Goal: Communication & Community: Answer question/provide support

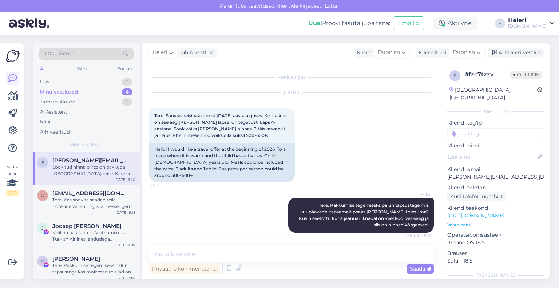
scroll to position [63, 0]
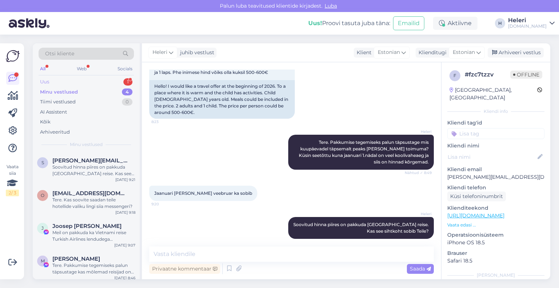
click at [78, 83] on div "Uus 1" at bounding box center [86, 82] width 95 height 10
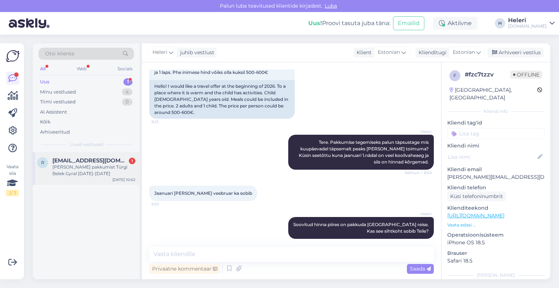
click at [102, 164] on div "[PERSON_NAME] pakkumist Türgi Belek Gyral [DATE]-[DATE]" at bounding box center [93, 170] width 83 height 13
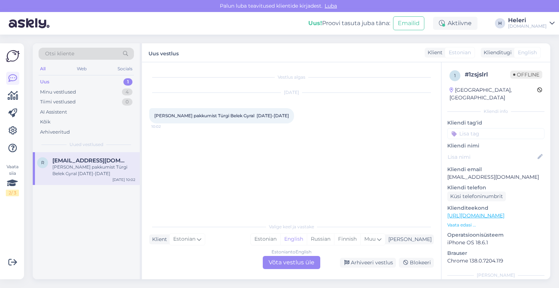
click at [276, 263] on div "Estonian to English Võta vestlus üle" at bounding box center [292, 262] width 58 height 13
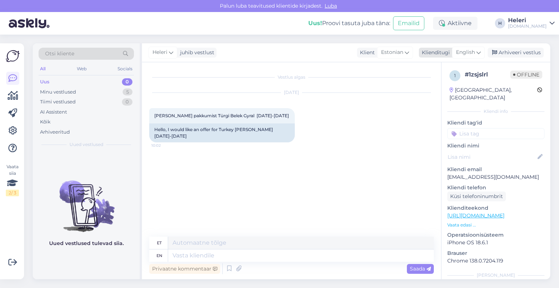
click at [462, 54] on span "English" at bounding box center [465, 52] width 19 height 8
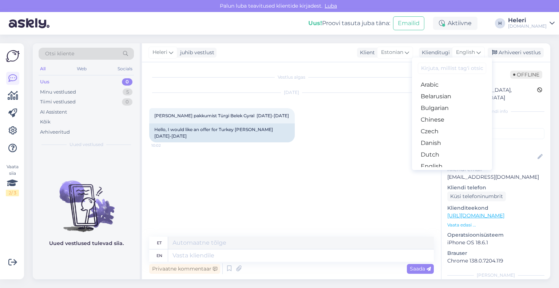
click at [434, 172] on link "Estonian" at bounding box center [452, 178] width 80 height 12
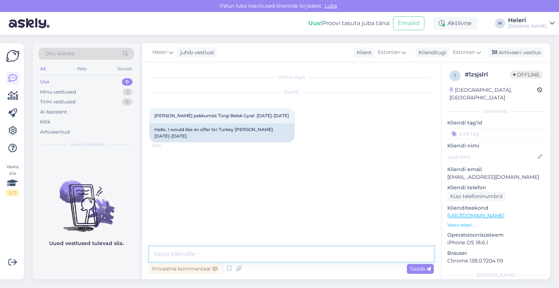
click at [252, 255] on textarea at bounding box center [291, 254] width 285 height 15
click at [200, 256] on textarea "Tere. pakkumis etegemiseks palun täpsustage kui palju on reisijaid (lastel ka v…" at bounding box center [291, 254] width 285 height 15
click at [172, 255] on textarea "Tere. pakkumise tegemiseks palun täpsustage kui palju on reisijaid (lastel ka v…" at bounding box center [291, 254] width 285 height 15
click at [291, 255] on textarea "Tere. Pakkumise tegemiseks palun täpsustage kui palju on reisijaid (lastel ka v…" at bounding box center [291, 254] width 285 height 15
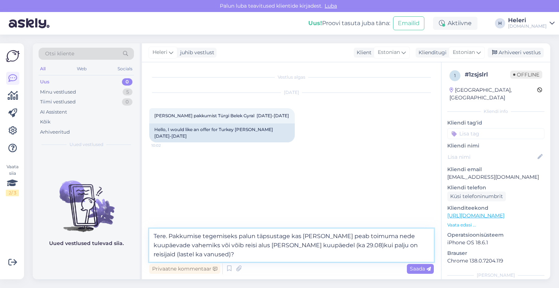
click at [365, 237] on textarea "Tere. Pakkumise tegemiseks palun täpsustage kas [PERSON_NAME] peab toimuma nede…" at bounding box center [291, 245] width 285 height 33
click at [180, 246] on textarea "Tere. Pakkumise tegemiseks palun täpsustage kas [PERSON_NAME] peab toimuma nend…" at bounding box center [291, 245] width 285 height 33
click at [232, 247] on textarea "Tere. Pakkumise tegemiseks palun täpsustage kas [PERSON_NAME] peab toimuma nend…" at bounding box center [291, 245] width 285 height 33
click at [229, 247] on textarea "Tere. Pakkumise tegemiseks palun täpsustage kas [PERSON_NAME] peab toimuma nend…" at bounding box center [291, 245] width 285 height 33
click at [261, 248] on textarea "Tere. Pakkumise tegemiseks palun täpsustage kas [PERSON_NAME] peab toimuma nend…" at bounding box center [291, 245] width 285 height 33
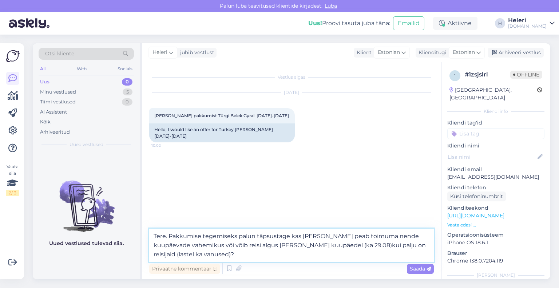
click at [297, 247] on textarea "Tere. Pakkumise tegemiseks palun täpsustage kas [PERSON_NAME] peab toimuma nend…" at bounding box center [291, 245] width 285 height 33
click at [339, 248] on textarea "Tere. Pakkumise tegemiseks palun täpsustage kas [PERSON_NAME] peab toimuma nend…" at bounding box center [291, 245] width 285 height 33
click at [300, 247] on textarea "Tere. Pakkumise tegemiseks palun täpsustage kas [PERSON_NAME] peab toimuma nend…" at bounding box center [291, 245] width 285 height 33
click at [342, 245] on textarea "Tere. Pakkumise tegemiseks palun täpsustage kas [PERSON_NAME] peab toimuma nend…" at bounding box center [291, 245] width 285 height 33
type textarea "Tere. Pakkumise tegemiseks palun täpsustage kas [PERSON_NAME] peab toimuma nend…"
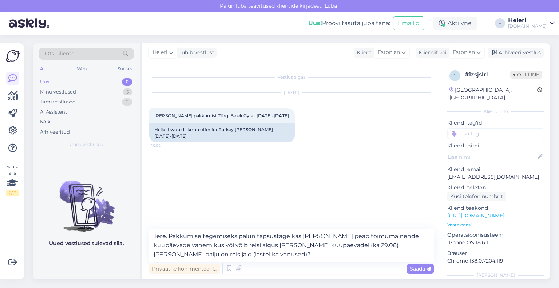
click at [421, 268] on span "Saada" at bounding box center [420, 269] width 21 height 7
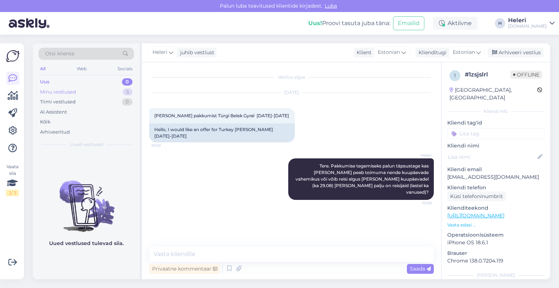
click at [94, 90] on div "Minu vestlused 5" at bounding box center [86, 92] width 95 height 10
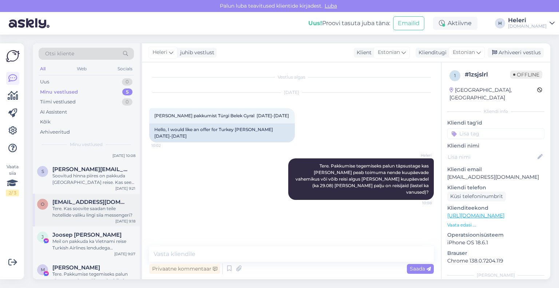
scroll to position [36, 0]
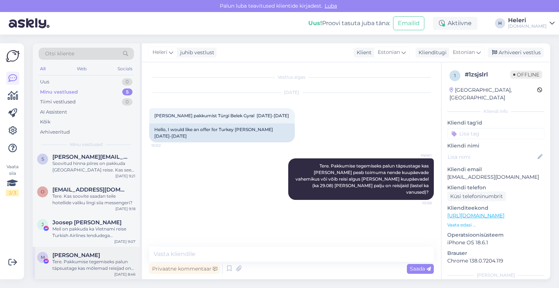
click at [98, 263] on div "Tere. Pakkumise tegemiseks palun täpsustage kas mõlemad reisijad on täiskasvanu…" at bounding box center [93, 265] width 83 height 13
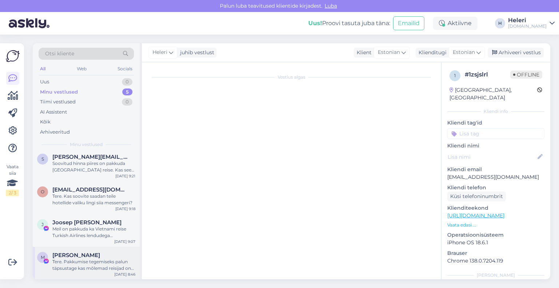
scroll to position [3, 0]
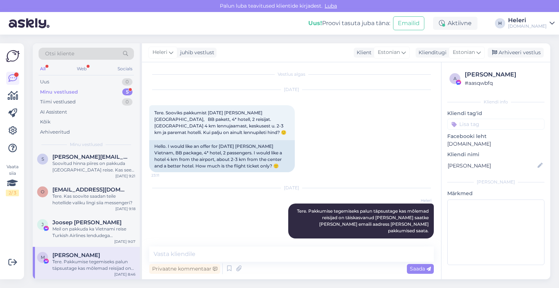
click at [88, 93] on div "Minu vestlused 5" at bounding box center [86, 92] width 95 height 10
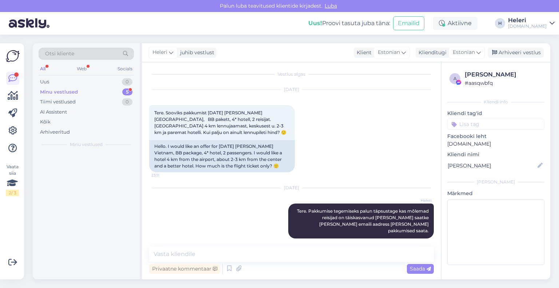
scroll to position [0, 0]
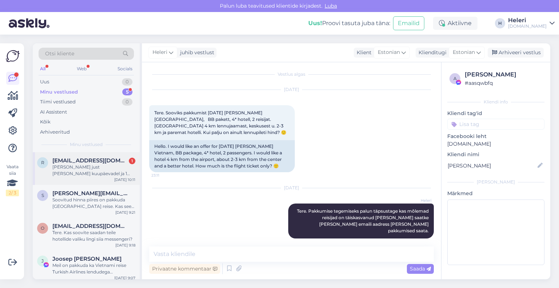
click at [91, 168] on div "[PERSON_NAME] just [PERSON_NAME] kuupäevadel ja 1 täiskasvanu ja laps 10.a" at bounding box center [93, 170] width 83 height 13
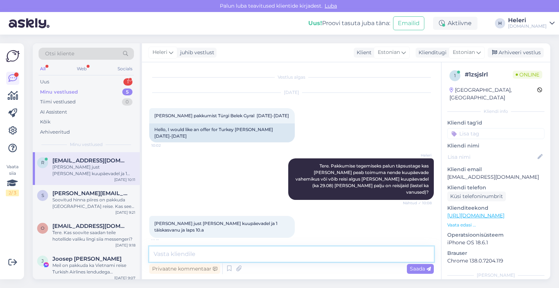
click at [240, 256] on textarea at bounding box center [291, 254] width 285 height 15
drag, startPoint x: 173, startPoint y: 254, endPoint x: 138, endPoint y: 246, distance: 36.3
click at [138, 252] on div "Otsi kliente All Web Socials Uus 1 Minu vestlused 5 Tiimi vestlused 0 AI Assist…" at bounding box center [292, 161] width 518 height 236
click at [321, 257] on textarea "Vaatasin üle, paraku on kõik lennukohad välja müüdud" at bounding box center [291, 254] width 285 height 15
click at [314, 257] on textarea "Vaatasin üle, paraku on kõik lennukohad välja müüdud" at bounding box center [291, 254] width 285 height 15
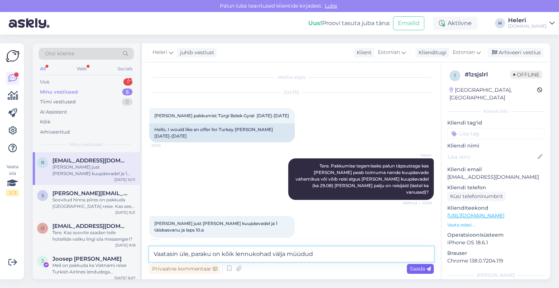
type textarea "Vaatasin üle, paraku on kõik lennukohad välja müüdud"
click at [420, 269] on span "Saada" at bounding box center [420, 269] width 21 height 7
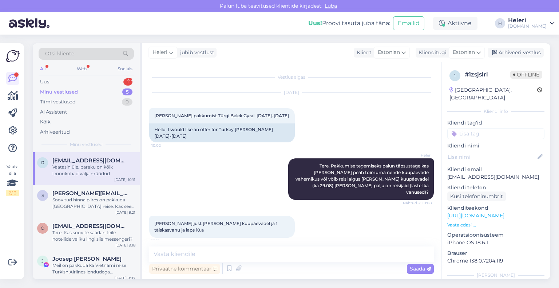
scroll to position [24, 0]
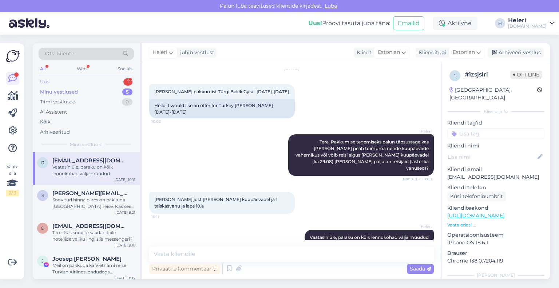
click at [76, 83] on div "Uus 1" at bounding box center [86, 82] width 95 height 10
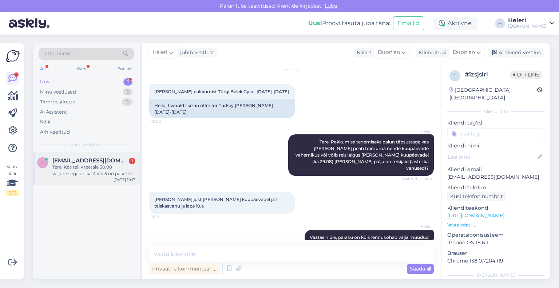
click at [102, 168] on div "Tere, Kas teil Kreetale 30.08 väljumisega on ka 4 või 5 öö pakette pakkuda?" at bounding box center [93, 170] width 83 height 13
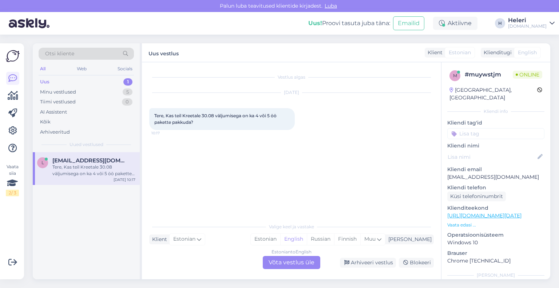
click at [295, 262] on div "Estonian to English Võta vestlus üle" at bounding box center [292, 262] width 58 height 13
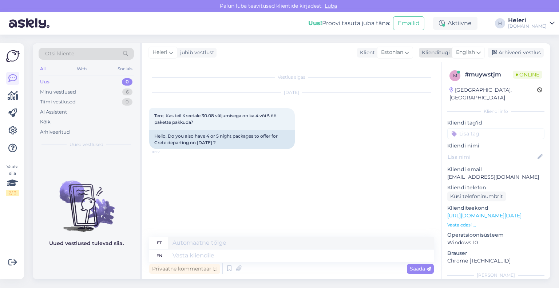
click at [466, 52] on span "English" at bounding box center [465, 52] width 19 height 8
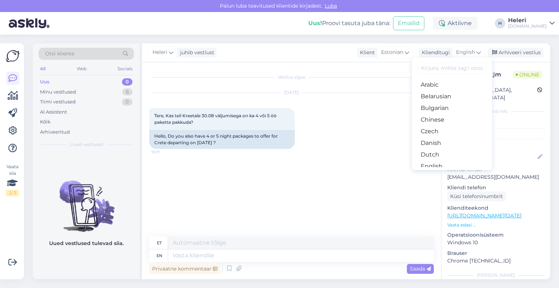
click at [431, 172] on link "Estonian" at bounding box center [452, 178] width 80 height 12
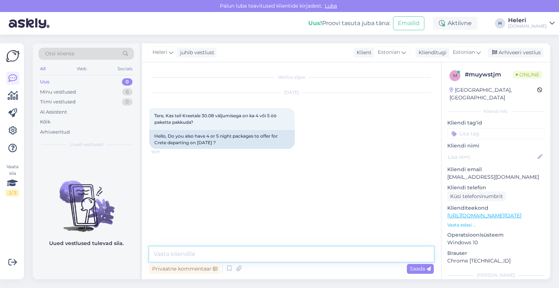
click at [271, 251] on textarea at bounding box center [291, 254] width 285 height 15
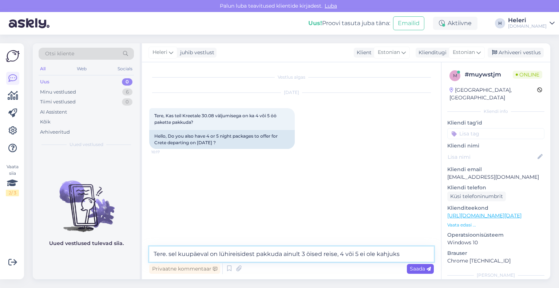
type textarea "Tere. sel kuupäeval on lühireisidest pakkuda ainult 3 öised reise, 4 või 5 ei o…"
click at [421, 268] on span "Saada" at bounding box center [420, 269] width 21 height 7
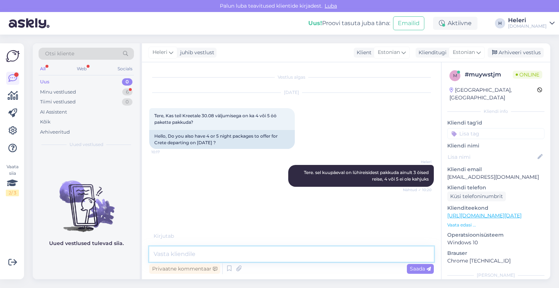
click at [237, 252] on textarea at bounding box center [291, 254] width 285 height 15
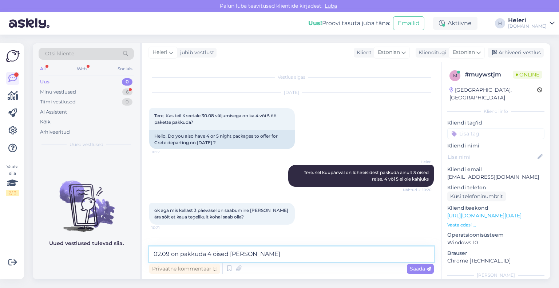
type textarea "02.09 on pakkuda 4 öised [PERSON_NAME]"
drag, startPoint x: 273, startPoint y: 255, endPoint x: 117, endPoint y: 252, distance: 156.3
click at [118, 253] on div "Otsi kliente All Web Socials Uus 0 Minu vestlused 6 Tiimi vestlused 0 AI Assist…" at bounding box center [292, 161] width 518 height 236
drag, startPoint x: 229, startPoint y: 253, endPoint x: 224, endPoint y: 255, distance: 4.9
click at [226, 255] on textarea at bounding box center [291, 254] width 285 height 15
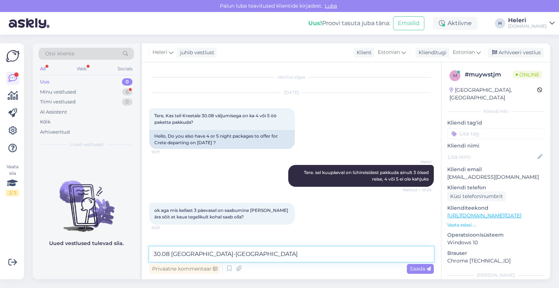
paste textarea "15:40 10+ 19:40"
drag, startPoint x: 251, startPoint y: 254, endPoint x: 237, endPoint y: 256, distance: 14.0
click at [237, 256] on textarea "30.08 [GEOGRAPHIC_DATA]-[GEOGRAPHIC_DATA] 15:40 10+ 19:40" at bounding box center [291, 254] width 285 height 15
type textarea "30.08 [GEOGRAPHIC_DATA]-[GEOGRAPHIC_DATA] 15:40 - 19:40"
click at [416, 266] on span "Saada" at bounding box center [420, 269] width 21 height 7
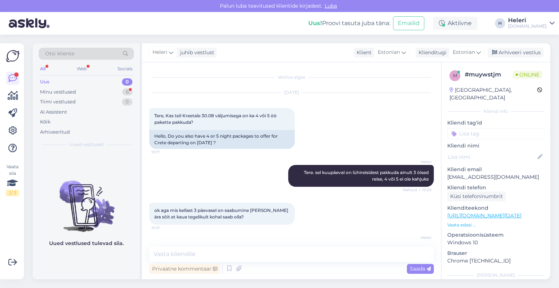
scroll to position [24, 0]
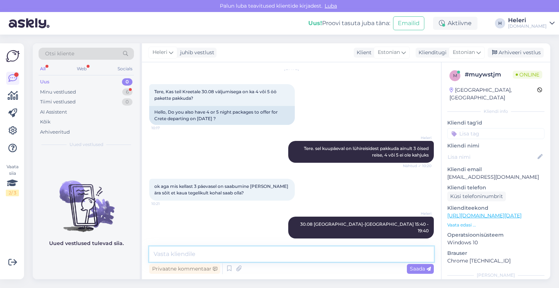
click at [211, 255] on textarea at bounding box center [291, 254] width 285 height 15
paste textarea "21:20 10+ 01:20"
drag, startPoint x: 235, startPoint y: 254, endPoint x: 253, endPoint y: 255, distance: 18.3
click at [253, 255] on textarea "02.09 [GEOGRAPHIC_DATA]-[GEOGRAPHIC_DATA] 21:20 10+ 01:20" at bounding box center [291, 254] width 285 height 15
click at [263, 253] on textarea "02.09 Heraklion-[GEOGRAPHIC_DATA] 21:20 - 01:20" at bounding box center [291, 254] width 285 height 15
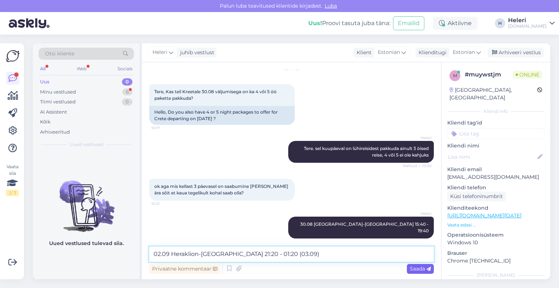
type textarea "02.09 Heraklion-[GEOGRAPHIC_DATA] 21:20 - 01:20 (03.09)"
click at [424, 268] on span "Saada" at bounding box center [420, 269] width 21 height 7
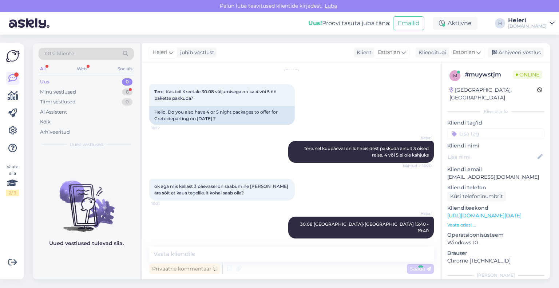
scroll to position [55, 0]
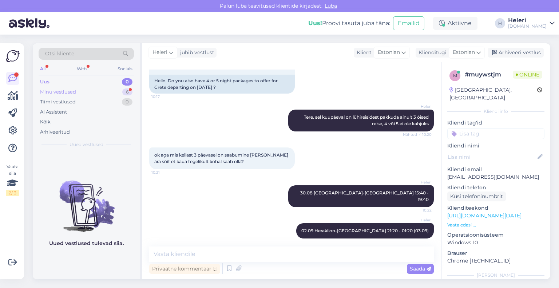
click at [98, 91] on div "Minu vestlused 6" at bounding box center [86, 92] width 95 height 10
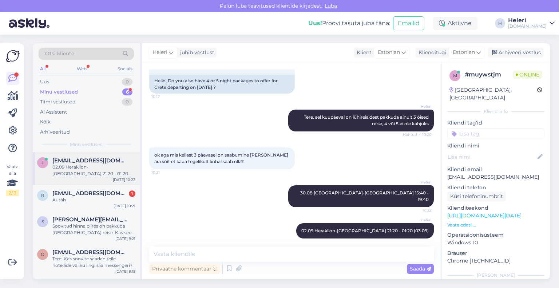
click at [84, 169] on div "02.09 Heraklion-[GEOGRAPHIC_DATA] 21:20 - 01:20 (03.09)" at bounding box center [93, 170] width 83 height 13
click at [96, 198] on div "Autäh" at bounding box center [93, 200] width 83 height 7
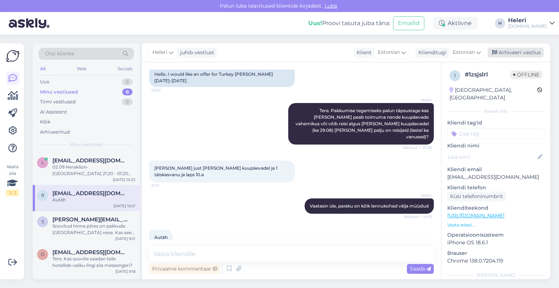
click at [515, 51] on div "Arhiveeri vestlus" at bounding box center [516, 53] width 56 height 10
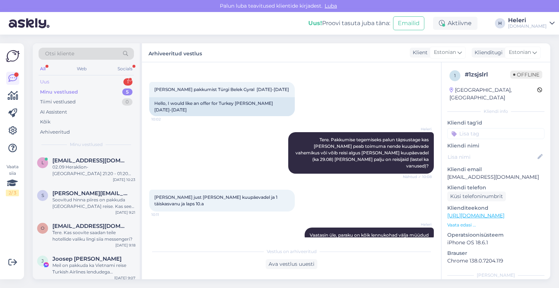
scroll to position [0, 0]
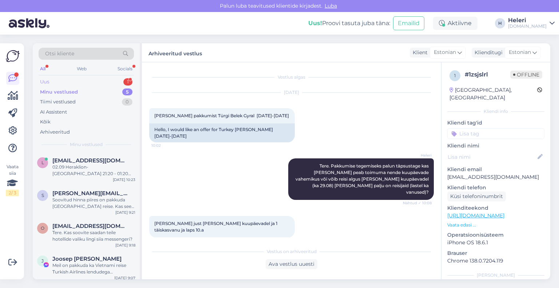
click at [92, 81] on div "Uus 1" at bounding box center [86, 82] width 95 height 10
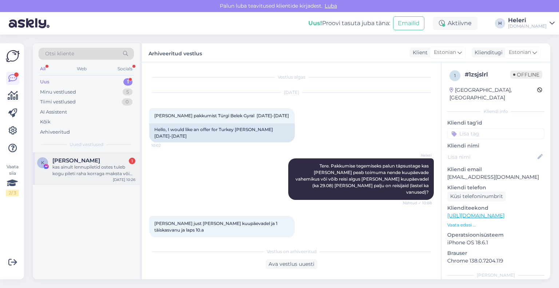
click at [92, 162] on div "[PERSON_NAME] 1" at bounding box center [93, 160] width 83 height 7
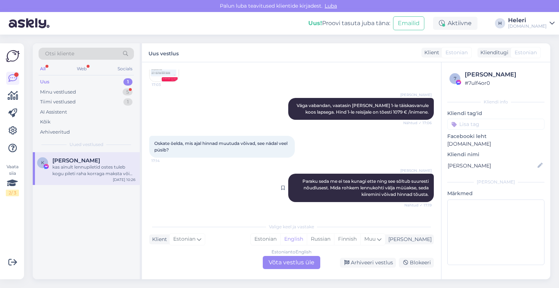
scroll to position [265, 0]
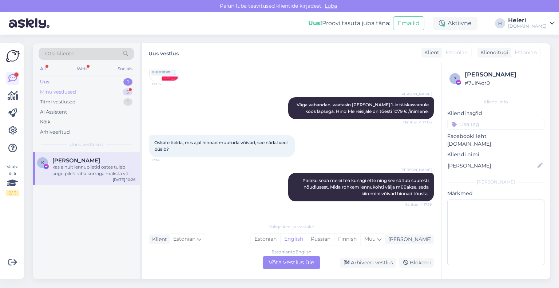
drag, startPoint x: 103, startPoint y: 90, endPoint x: 103, endPoint y: 95, distance: 4.7
click at [103, 91] on div "Minu vestlused 5" at bounding box center [86, 92] width 95 height 10
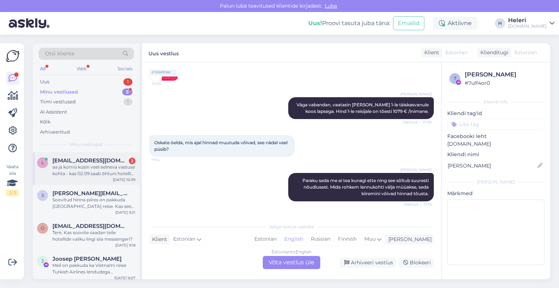
click at [93, 170] on div "aa ja korrra küsin veel eelneva vastuse kohta - kas 02.09 saab õhtuni hotellis …" at bounding box center [93, 170] width 83 height 13
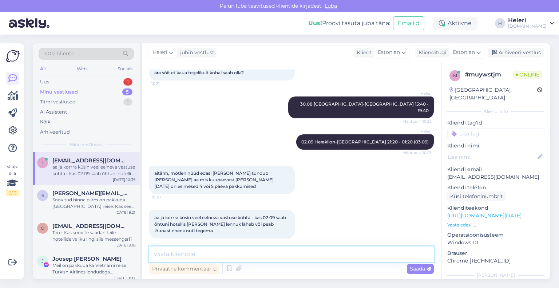
click at [230, 247] on textarea at bounding box center [291, 254] width 285 height 15
click at [229, 255] on textarea at bounding box center [291, 254] width 285 height 15
type textarea "järgmine 4 [PERSON_NAME] on pakkuda algusega 02.09"
click at [422, 269] on span "Saada" at bounding box center [420, 269] width 21 height 7
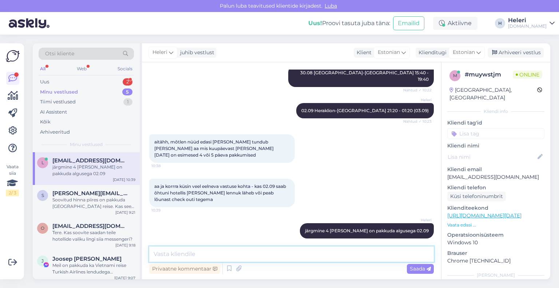
click at [271, 256] on textarea at bounding box center [291, 254] width 285 height 15
click at [278, 255] on textarea "check in ja check out hotelli toas on ikka vatavalt rahvusvahelistele hotelli r…" at bounding box center [291, 254] width 285 height 15
click at [154, 253] on textarea "check in ja check out hotelli toas on ikka vastavalt rahvusvahelistele hotelli …" at bounding box center [291, 254] width 285 height 15
drag, startPoint x: 154, startPoint y: 253, endPoint x: 410, endPoint y: 258, distance: 256.1
click at [410, 258] on textarea "check in ja check out hotelli toas on ikka vastavalt rahvusvahelistele hotelli …" at bounding box center [291, 254] width 285 height 15
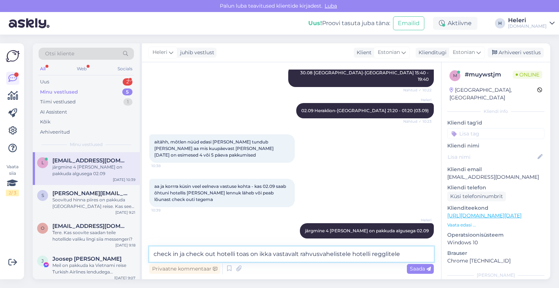
drag, startPoint x: 409, startPoint y: 258, endPoint x: 405, endPoint y: 255, distance: 4.2
paste textarea "Vastavalt rahvusvahelistele hotellireeglitele saab hotellitoad saabumise päeval…"
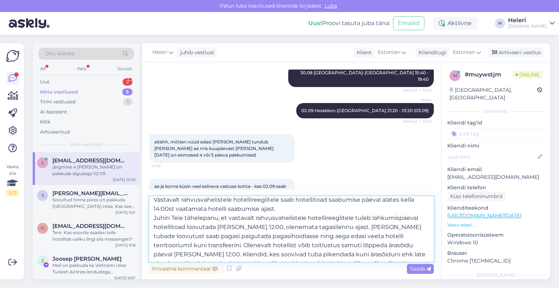
scroll to position [0, 0]
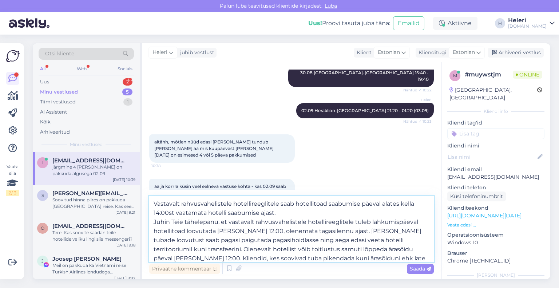
drag, startPoint x: 149, startPoint y: 223, endPoint x: 370, endPoint y: 225, distance: 220.7
click at [370, 225] on textarea "Vastavalt rahvusvahelistele hotellireeglitele saab hotellitoad saabumise päeval…" at bounding box center [291, 229] width 285 height 66
type textarea "Vastavalt rahvusvahelistele hotellireeglitele saab hotellitoad saabumise päeval…"
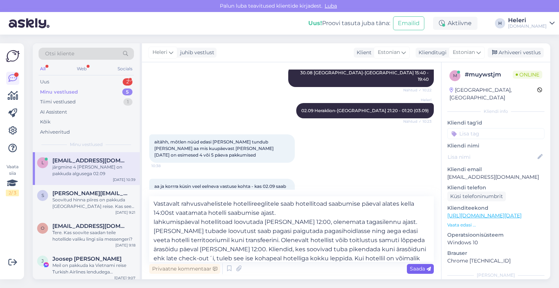
click at [422, 264] on div "Saada" at bounding box center [420, 269] width 27 height 10
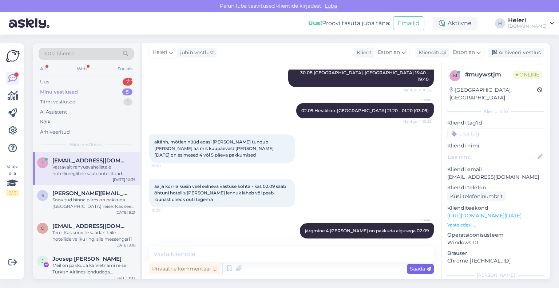
scroll to position [286, 0]
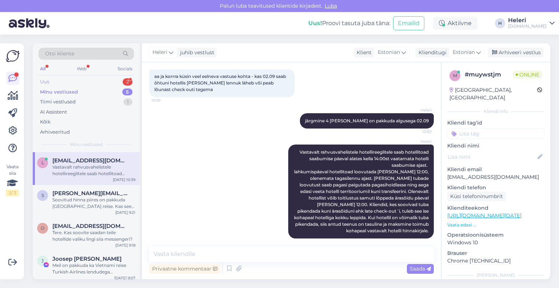
click at [91, 78] on div "Uus 2" at bounding box center [86, 82] width 95 height 10
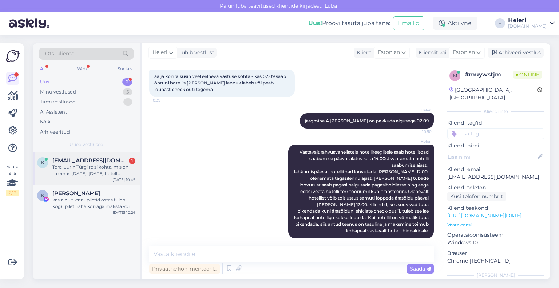
click at [91, 164] on div "Tere, uurin Türgi reisi kohta, mis on tulemas [DATE]-[DATE] hotell [PERSON_NAME…" at bounding box center [93, 170] width 83 height 13
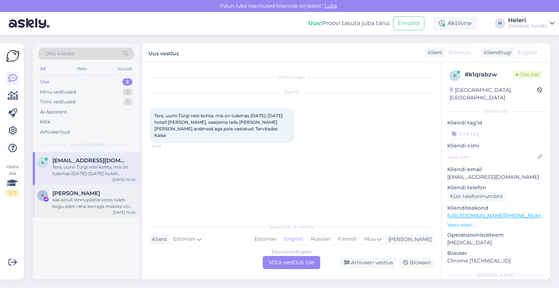
click at [98, 195] on div "[PERSON_NAME]" at bounding box center [93, 193] width 83 height 7
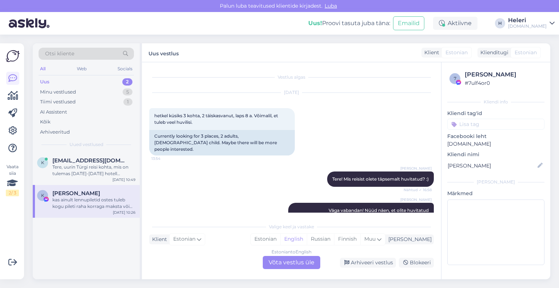
scroll to position [302, 0]
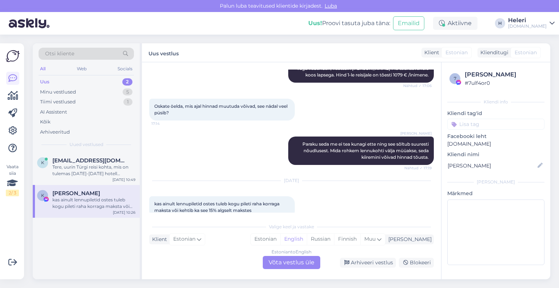
drag, startPoint x: 292, startPoint y: 263, endPoint x: 293, endPoint y: 259, distance: 3.7
click at [293, 262] on div "Estonian to English Võta vestlus üle" at bounding box center [292, 262] width 58 height 13
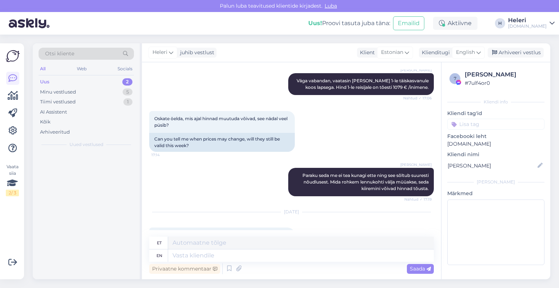
scroll to position [314, 0]
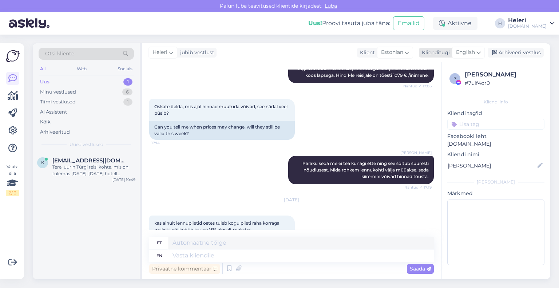
click at [462, 52] on span "English" at bounding box center [465, 52] width 19 height 8
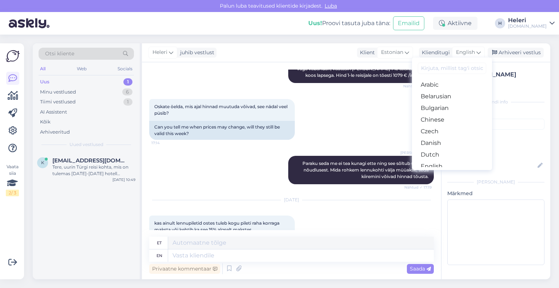
click at [445, 172] on link "Estonian" at bounding box center [452, 178] width 80 height 12
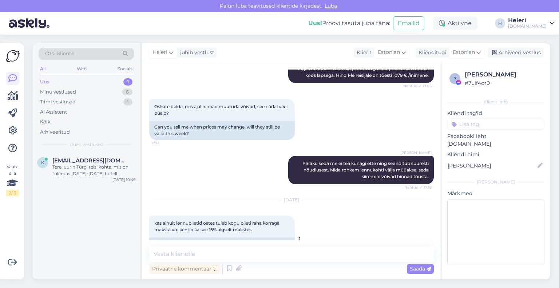
scroll to position [331, 0]
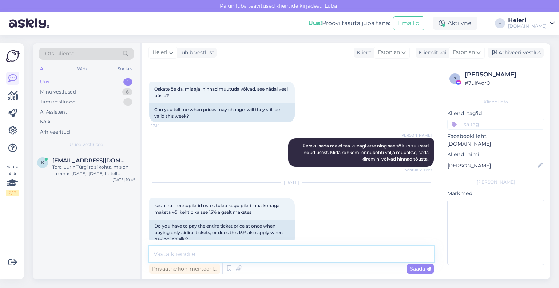
click at [213, 253] on textarea at bounding box center [291, 254] width 285 height 15
click at [182, 256] on textarea "Tere taas. lennupiletite ostul tuleb" at bounding box center [291, 254] width 285 height 15
click at [276, 254] on textarea "Tere taas. Ainult lennupiletite ostul tuleb" at bounding box center [291, 254] width 285 height 15
drag, startPoint x: 274, startPoint y: 255, endPoint x: 288, endPoint y: 256, distance: 15.0
click at [288, 256] on textarea "Tere taas. Ainult lennupiletite ostul tuleb kogu reisi maksumus tasuda" at bounding box center [291, 254] width 285 height 15
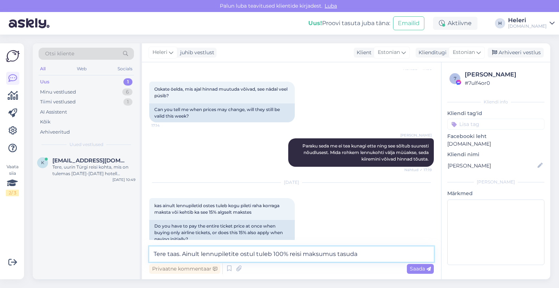
drag, startPoint x: 337, startPoint y: 254, endPoint x: 288, endPoint y: 255, distance: 48.1
click at [288, 255] on textarea "Tere taas. Ainult lennupiletite ostul tuleb 100% reisi maksumus tasuda" at bounding box center [291, 254] width 285 height 15
click at [315, 253] on textarea "Tere taas. Ainult lennupiletite ostul tuleb 100% tasuda" at bounding box center [291, 254] width 285 height 15
drag, startPoint x: 365, startPoint y: 255, endPoint x: 395, endPoint y: 256, distance: 30.2
click at [395, 256] on textarea "Tere taas. Ainult lennupiletite ostul tuleb 100% tasuda kohe [PERSON_NAME] bron…" at bounding box center [291, 254] width 285 height 15
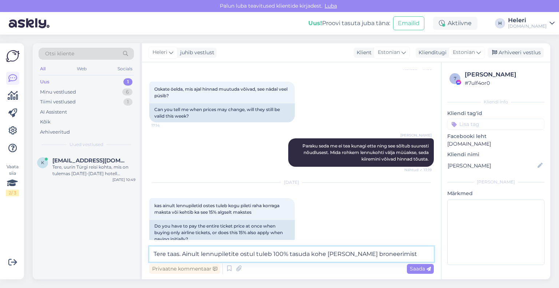
drag, startPoint x: 310, startPoint y: 255, endPoint x: 388, endPoint y: 256, distance: 77.6
click at [389, 258] on textarea "Tere taas. Ainult lennupiletite ostul tuleb 100% tasuda kohe [PERSON_NAME] bron…" at bounding box center [291, 254] width 285 height 15
drag, startPoint x: 348, startPoint y: 254, endPoint x: 352, endPoint y: 256, distance: 4.7
click at [352, 256] on textarea "Tere taas. Ainult lennupiletite ostul tuleb 100% tasuda enne broneeirngu vormis…" at bounding box center [291, 254] width 285 height 15
type textarea "Tere taas. Ainult lennupiletite ostul tuleb 100% tasuda enne broneeringu vormis…"
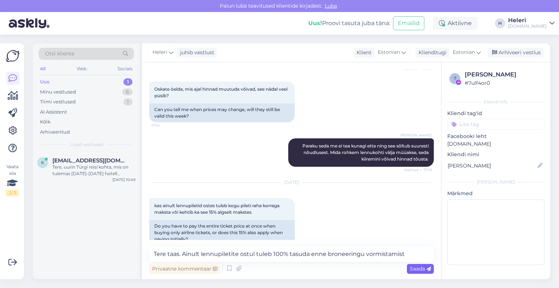
click at [421, 270] on span "Saada" at bounding box center [420, 269] width 21 height 7
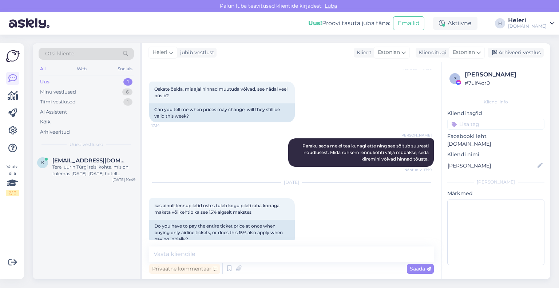
scroll to position [369, 0]
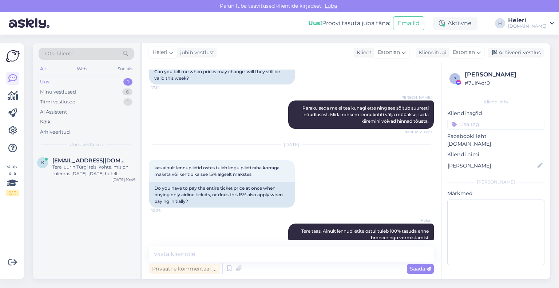
click at [74, 79] on div "Uus 1" at bounding box center [86, 82] width 95 height 10
click at [95, 166] on div "Tere, uurin Türgi reisi kohta, mis on tulemas [DATE]-[DATE] hotell [PERSON_NAME…" at bounding box center [93, 170] width 83 height 13
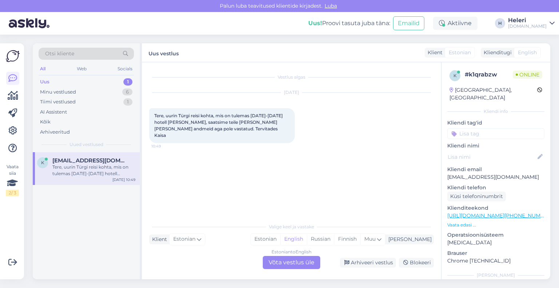
scroll to position [0, 0]
drag, startPoint x: 453, startPoint y: 167, endPoint x: 507, endPoint y: 165, distance: 53.9
click at [522, 173] on p "[EMAIL_ADDRESS][DOMAIN_NAME]" at bounding box center [496, 177] width 97 height 8
drag, startPoint x: 233, startPoint y: 122, endPoint x: 252, endPoint y: 123, distance: 18.6
click at [252, 123] on span "Tere, uurin Türgi reisi kohta, mis on tulemas [DATE]-[DATE] hotell [PERSON_NAME…" at bounding box center [219, 125] width 130 height 25
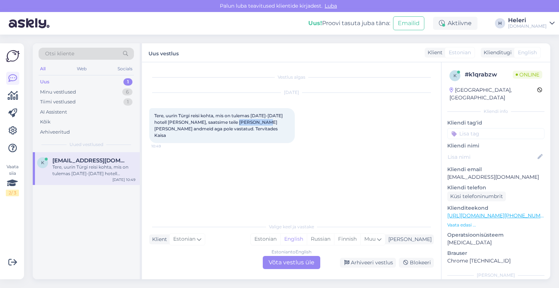
copy span "[PERSON_NAME]"
drag, startPoint x: 494, startPoint y: 169, endPoint x: 538, endPoint y: 170, distance: 44.5
click at [539, 170] on div "k # k1qrabzw Online [GEOGRAPHIC_DATA], [GEOGRAPHIC_DATA] Kliendi info Kliendi t…" at bounding box center [496, 215] width 109 height 307
copy p "[EMAIL_ADDRESS][DOMAIN_NAME]"
drag, startPoint x: 231, startPoint y: 122, endPoint x: 250, endPoint y: 124, distance: 19.1
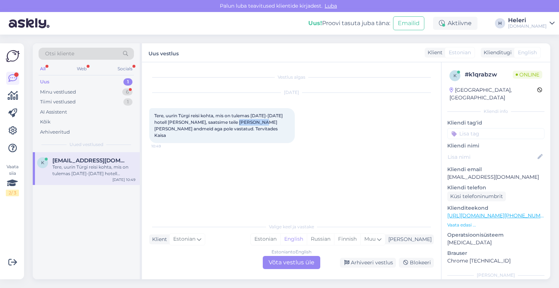
click at [250, 124] on span "Tere, uurin Türgi reisi kohta, mis on tulemas [DATE]-[DATE] hotell [PERSON_NAME…" at bounding box center [219, 125] width 130 height 25
copy span "[PERSON_NAME]"
click at [299, 261] on div "Estonian to English Võta vestlus üle" at bounding box center [292, 262] width 58 height 13
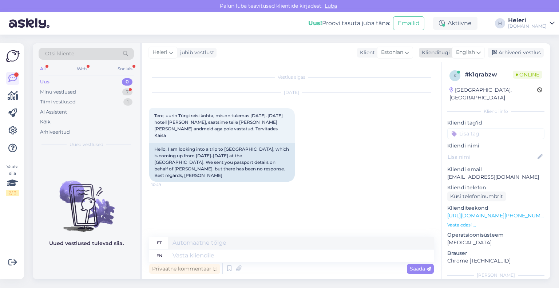
click at [464, 55] on span "English" at bounding box center [465, 52] width 19 height 8
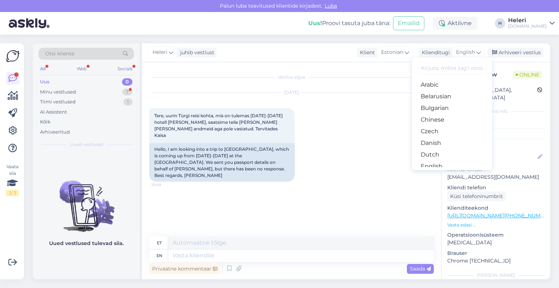
click at [433, 172] on link "Estonian" at bounding box center [452, 178] width 80 height 12
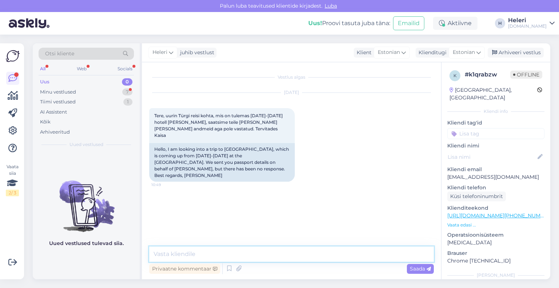
click at [252, 257] on textarea at bounding box center [291, 254] width 285 height 15
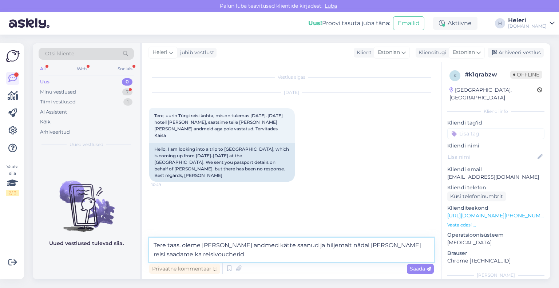
click at [185, 248] on textarea "Tere taas. oleme [PERSON_NAME] andmed kätte saanud ja hiljemalt nädal [PERSON_N…" at bounding box center [291, 250] width 285 height 24
drag, startPoint x: 347, startPoint y: 247, endPoint x: 351, endPoint y: 248, distance: 4.3
click at [351, 248] on textarea "Tere taas. Oleme [PERSON_NAME] andmed kätte saanud ja hiljemalt nädal enen reis…" at bounding box center [291, 250] width 285 height 24
type textarea "Tere taas. Oleme [PERSON_NAME] andmed kätte saanud ja hiljemalt nädal enne reis…"
click at [425, 269] on span "Saada" at bounding box center [420, 269] width 21 height 7
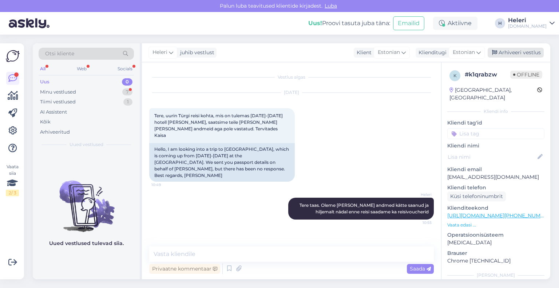
drag, startPoint x: 517, startPoint y: 54, endPoint x: 512, endPoint y: 54, distance: 4.7
click at [517, 54] on div "Arhiveeri vestlus" at bounding box center [516, 53] width 56 height 10
click at [73, 90] on div "Minu vestlused" at bounding box center [58, 92] width 36 height 7
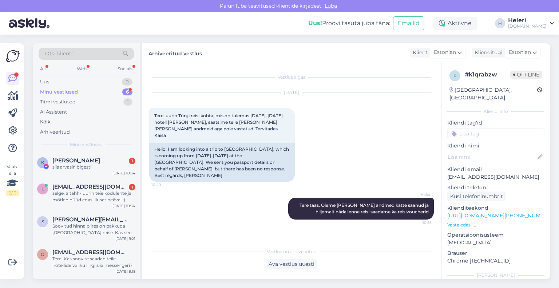
click at [82, 91] on div "Minu vestlused 6" at bounding box center [86, 92] width 95 height 10
click at [95, 188] on span "[EMAIL_ADDRESS][DOMAIN_NAME]" at bounding box center [90, 187] width 76 height 7
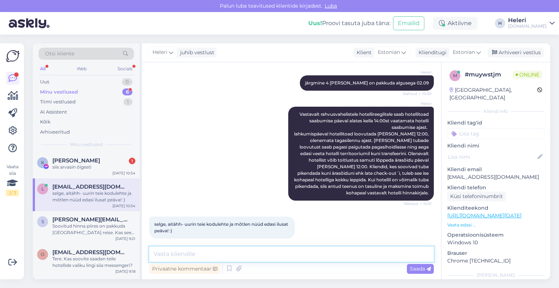
click at [192, 254] on textarea at bounding box center [291, 254] width 285 height 15
click at [189, 252] on textarea at bounding box center [291, 254] width 285 height 15
click at [523, 54] on div "Arhiveeri vestlus" at bounding box center [516, 53] width 56 height 10
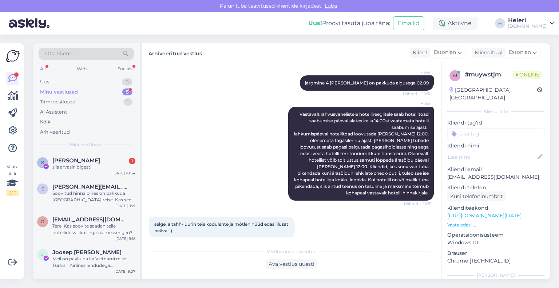
click at [106, 91] on div "Minu vestlused 5" at bounding box center [86, 92] width 95 height 10
click at [86, 166] on div "siis arvasin õigesti" at bounding box center [93, 167] width 83 height 7
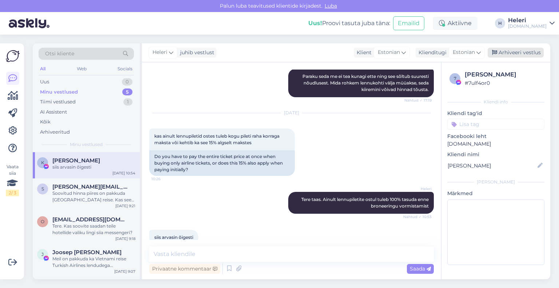
click at [528, 52] on div "Arhiveeri vestlus" at bounding box center [516, 53] width 56 height 10
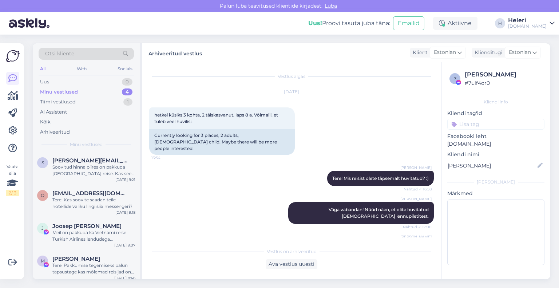
scroll to position [0, 0]
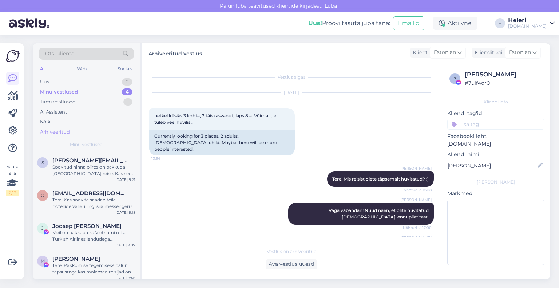
click at [63, 130] on div "Arhiveeritud" at bounding box center [55, 132] width 30 height 7
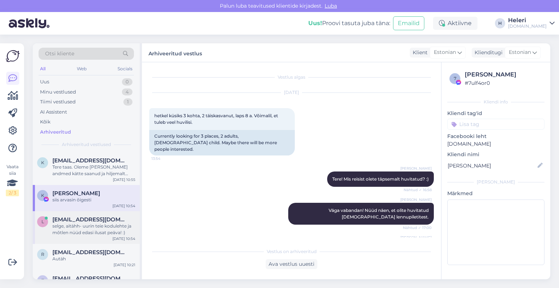
click at [82, 227] on div "selge, aitähh- uurin teie kodulehte ja mõtlen nüüd edasi ilusat peäva! :)" at bounding box center [93, 229] width 83 height 13
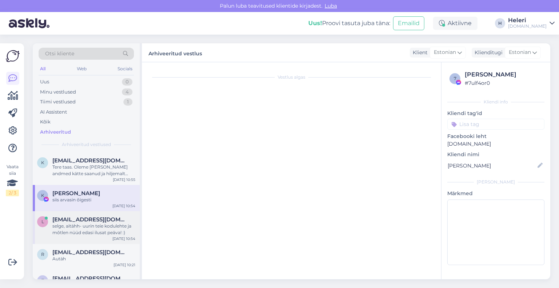
scroll to position [326, 0]
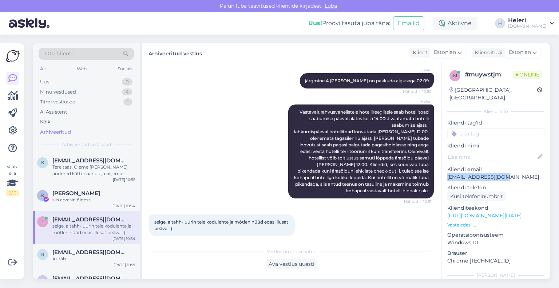
drag, startPoint x: 456, startPoint y: 169, endPoint x: 502, endPoint y: 169, distance: 45.5
click at [511, 168] on div "m # muywstjm Online [GEOGRAPHIC_DATA], [GEOGRAPHIC_DATA] Kliendi info Kliendi t…" at bounding box center [496, 215] width 109 height 307
copy p "[EMAIL_ADDRESS][DOMAIN_NAME]"
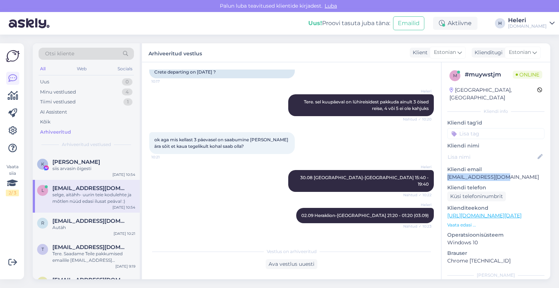
scroll to position [0, 0]
